Goal: Register for event/course

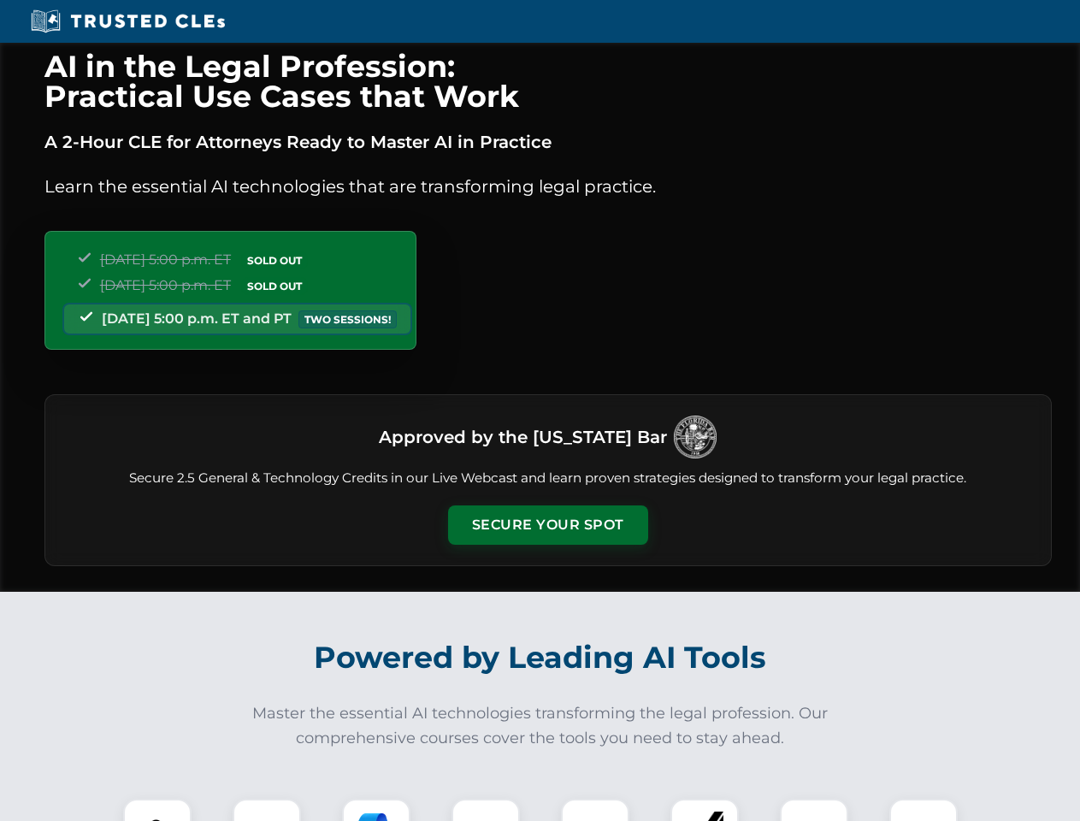
click at [547, 525] on button "Secure Your Spot" at bounding box center [548, 524] width 200 height 39
click at [157, 810] on img at bounding box center [158, 833] width 50 height 50
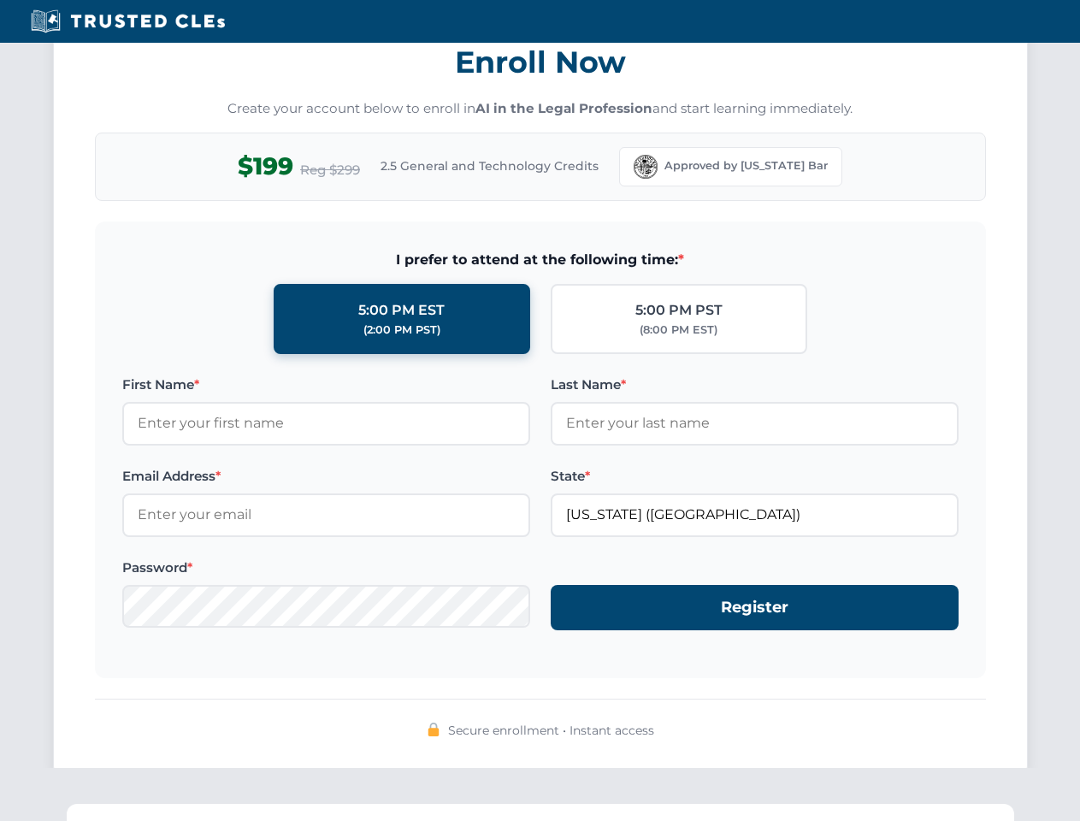
scroll to position [1678, 0]
